Goal: Task Accomplishment & Management: Use online tool/utility

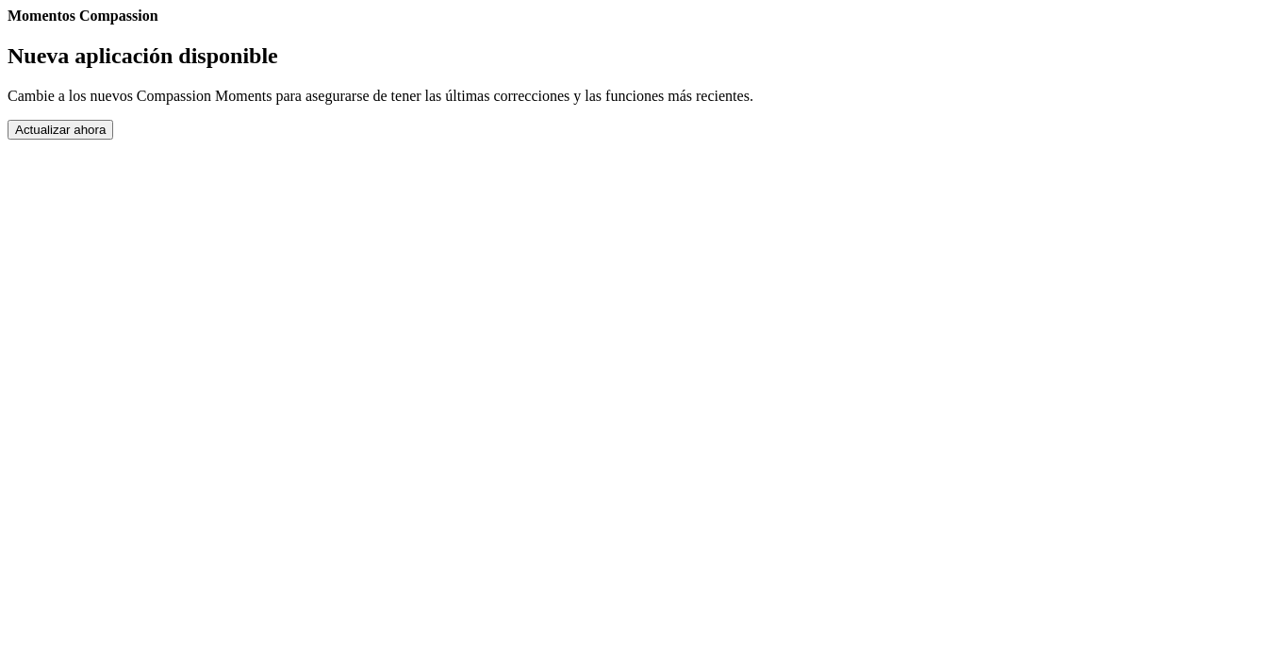
click at [113, 140] on button "Actualizar ahora" at bounding box center [61, 130] width 106 height 20
